Goal: Transaction & Acquisition: Purchase product/service

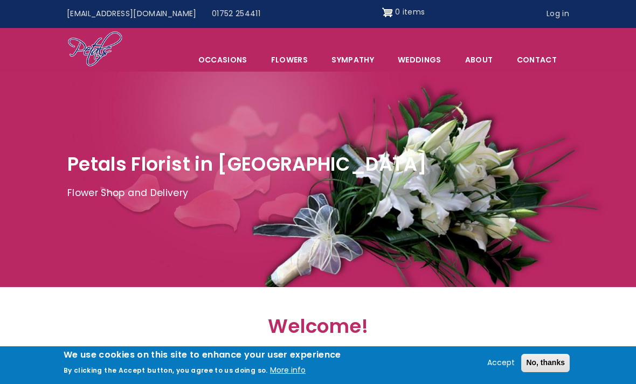
click at [363, 57] on link "Sympathy" at bounding box center [352, 59] width 65 height 23
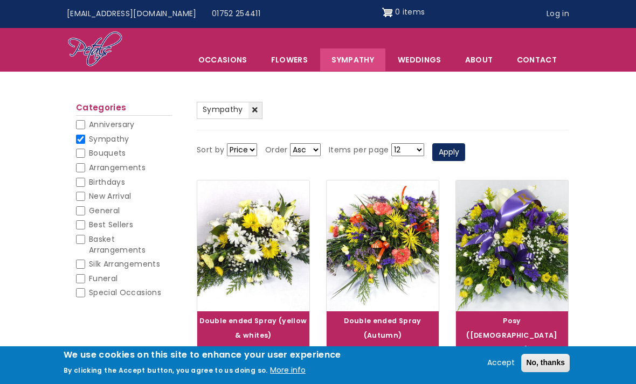
click at [85, 275] on input "Funeral" at bounding box center [80, 278] width 9 height 9
checkbox input "true"
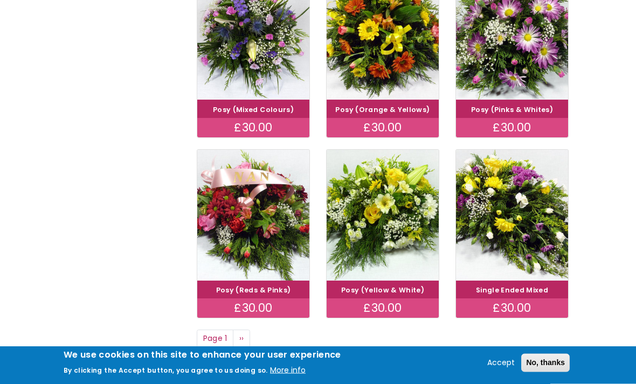
scroll to position [645, 0]
click at [243, 333] on span "››" at bounding box center [241, 338] width 5 height 11
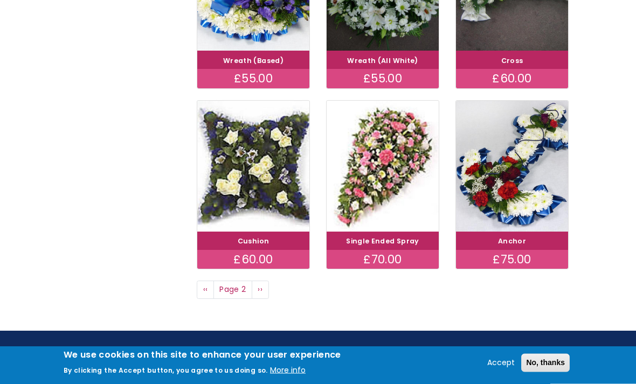
scroll to position [680, 0]
click at [263, 284] on link "Next page ››" at bounding box center [260, 290] width 17 height 18
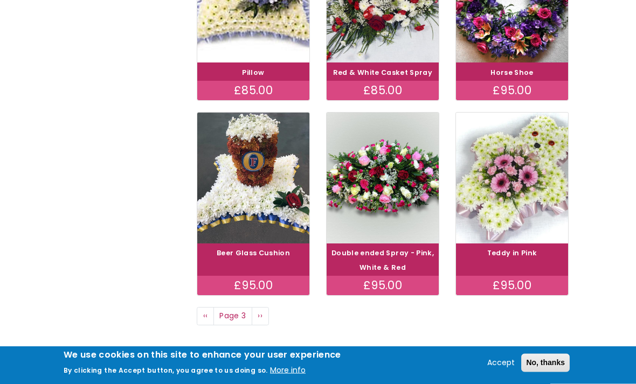
scroll to position [668, 0]
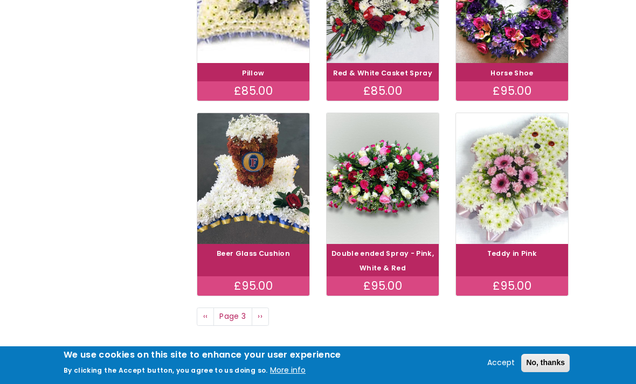
click at [257, 308] on link "Next page ››" at bounding box center [260, 317] width 17 height 18
click at [261, 311] on span "››" at bounding box center [260, 316] width 5 height 11
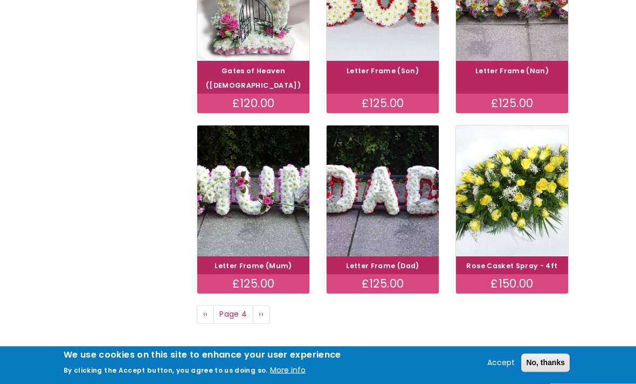
scroll to position [670, 0]
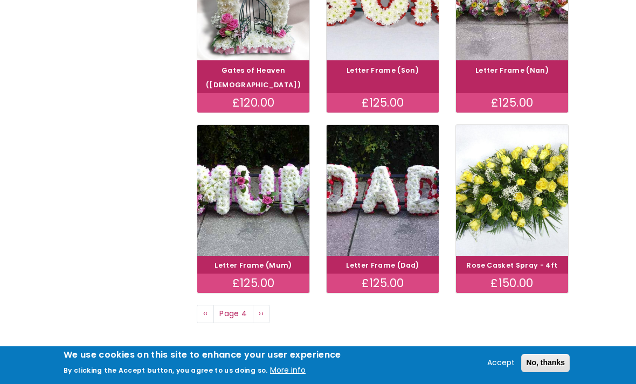
click at [265, 305] on link "Next page ››" at bounding box center [261, 314] width 17 height 18
